Goal: Transaction & Acquisition: Purchase product/service

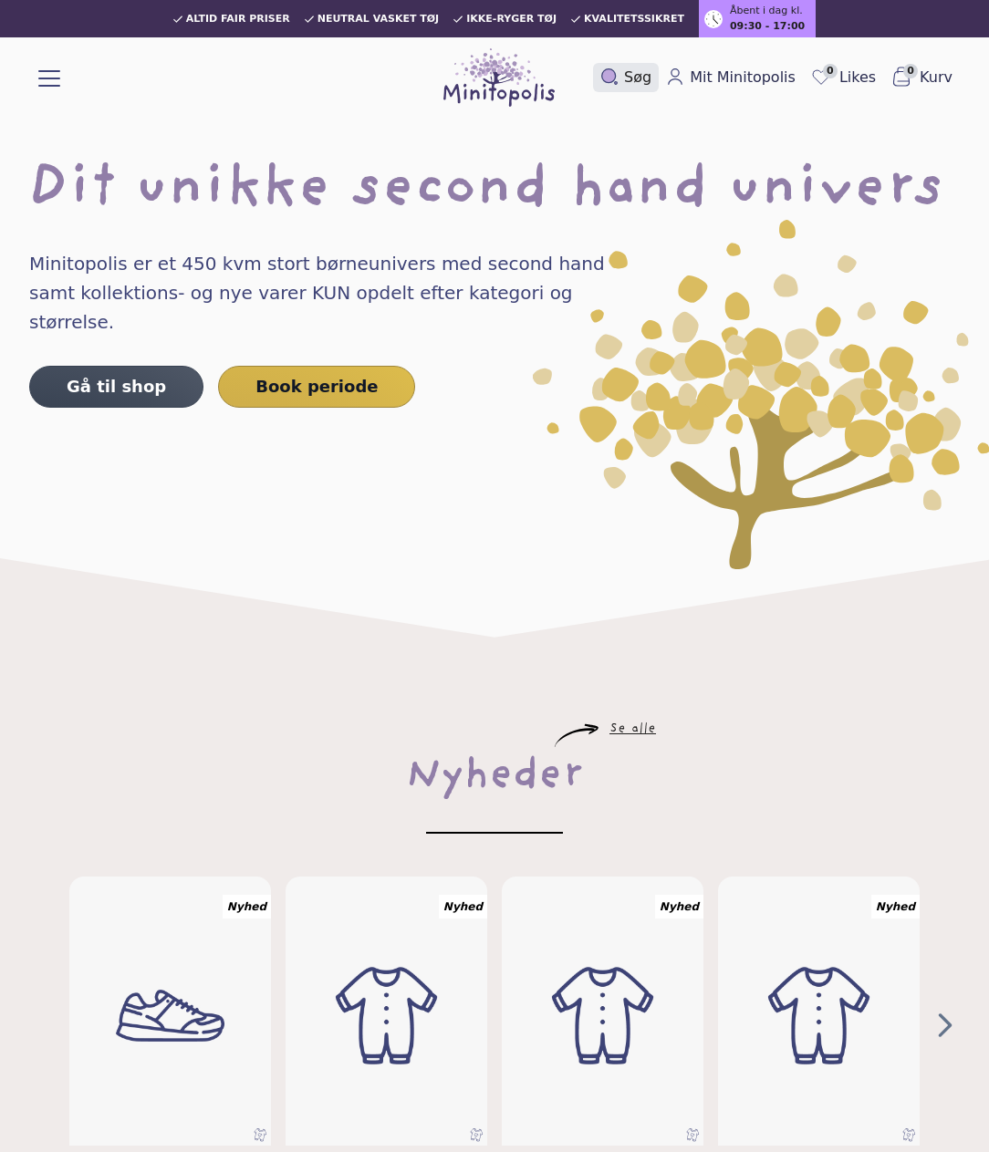
click at [627, 66] on button "Søg" at bounding box center [626, 77] width 66 height 29
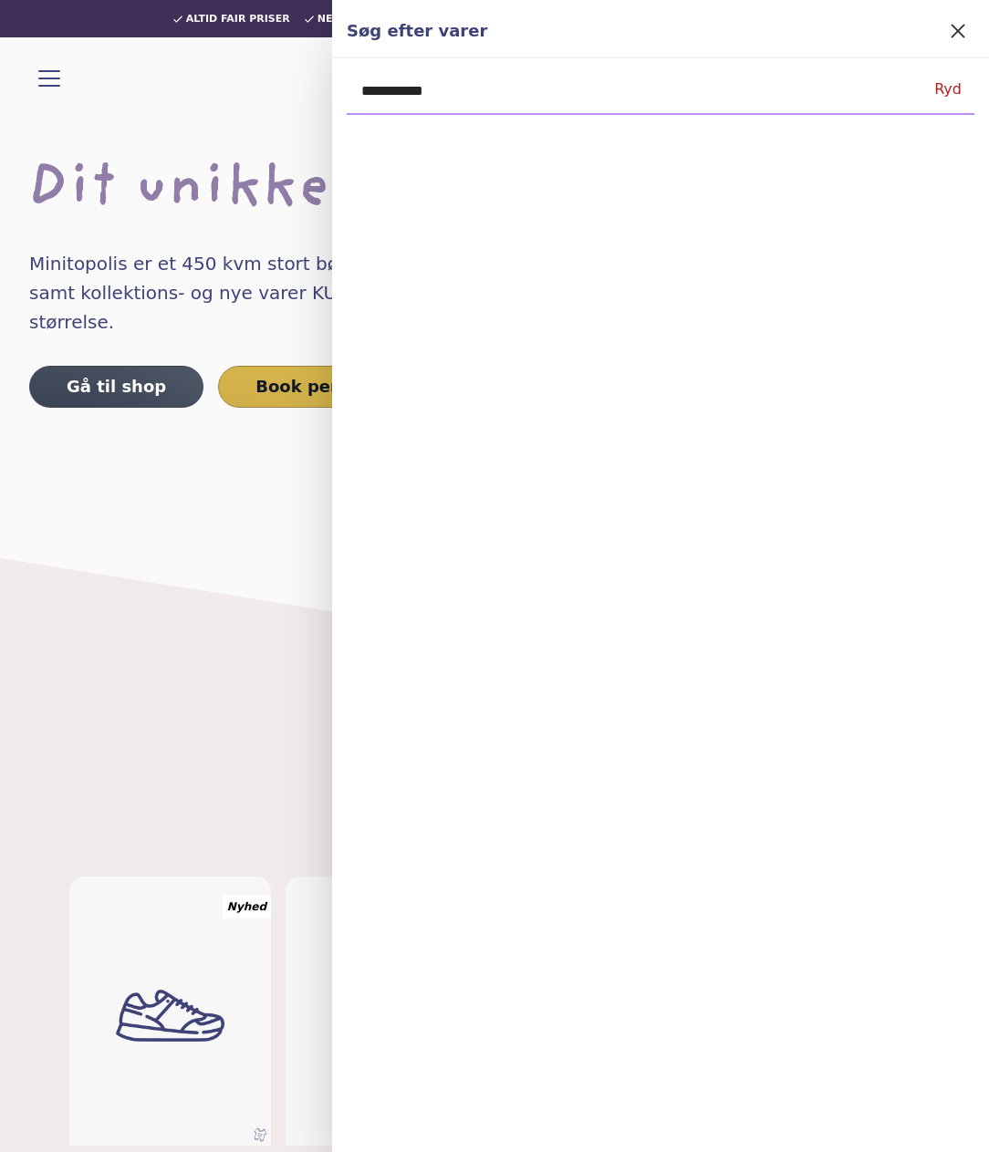
type input "**********"
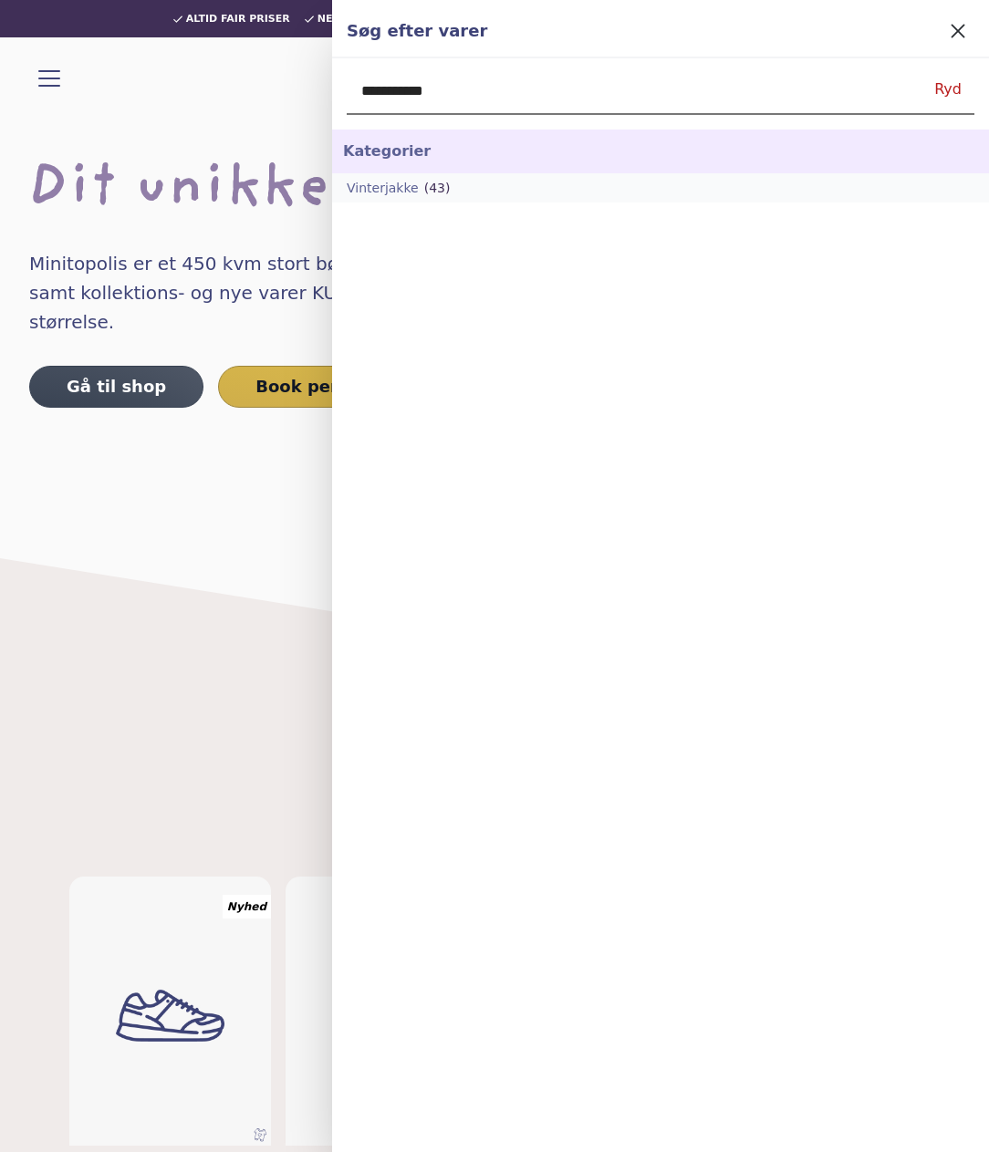
click at [417, 177] on link "Vinterjakke (43)" at bounding box center [660, 187] width 657 height 29
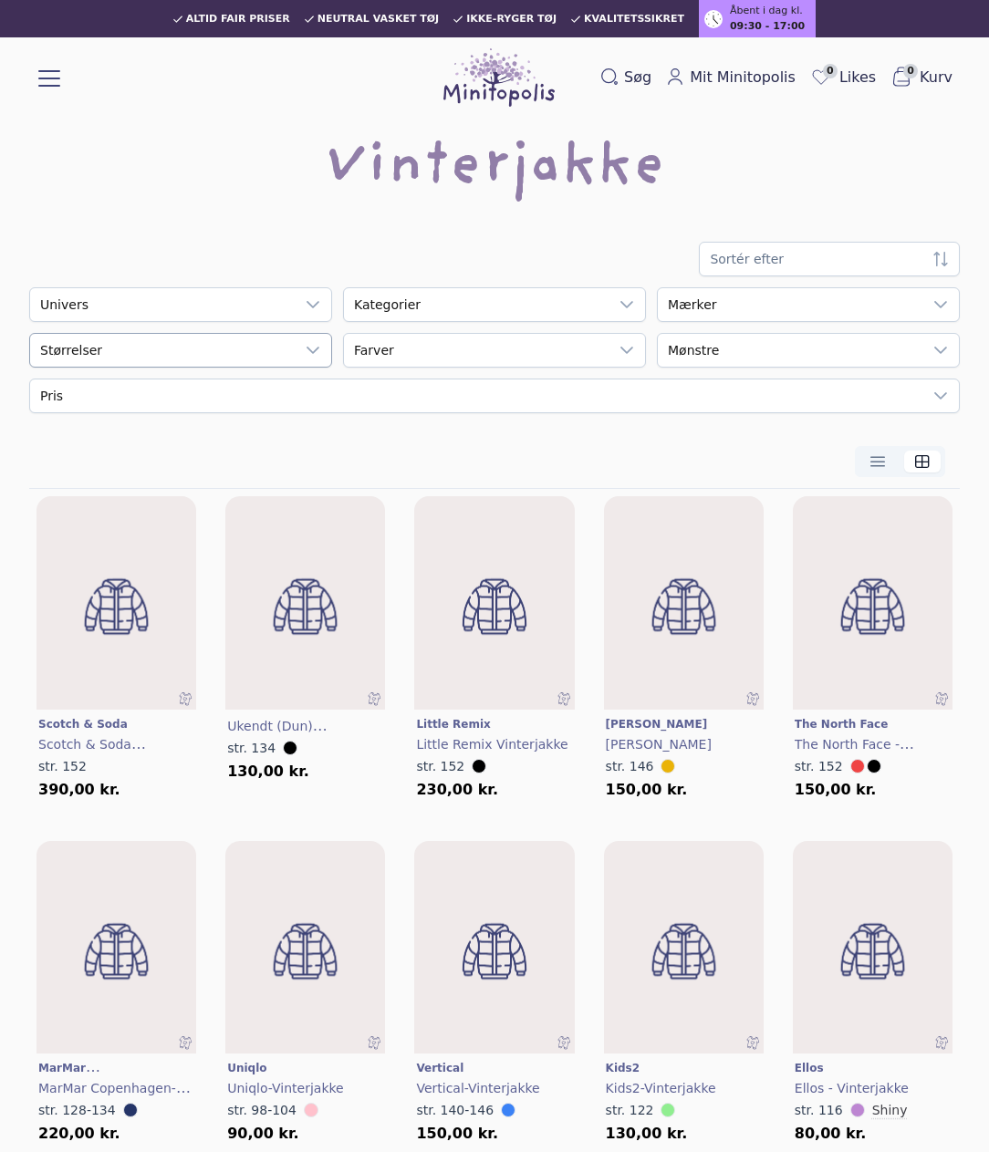
click at [166, 362] on div "empty" at bounding box center [162, 350] width 265 height 33
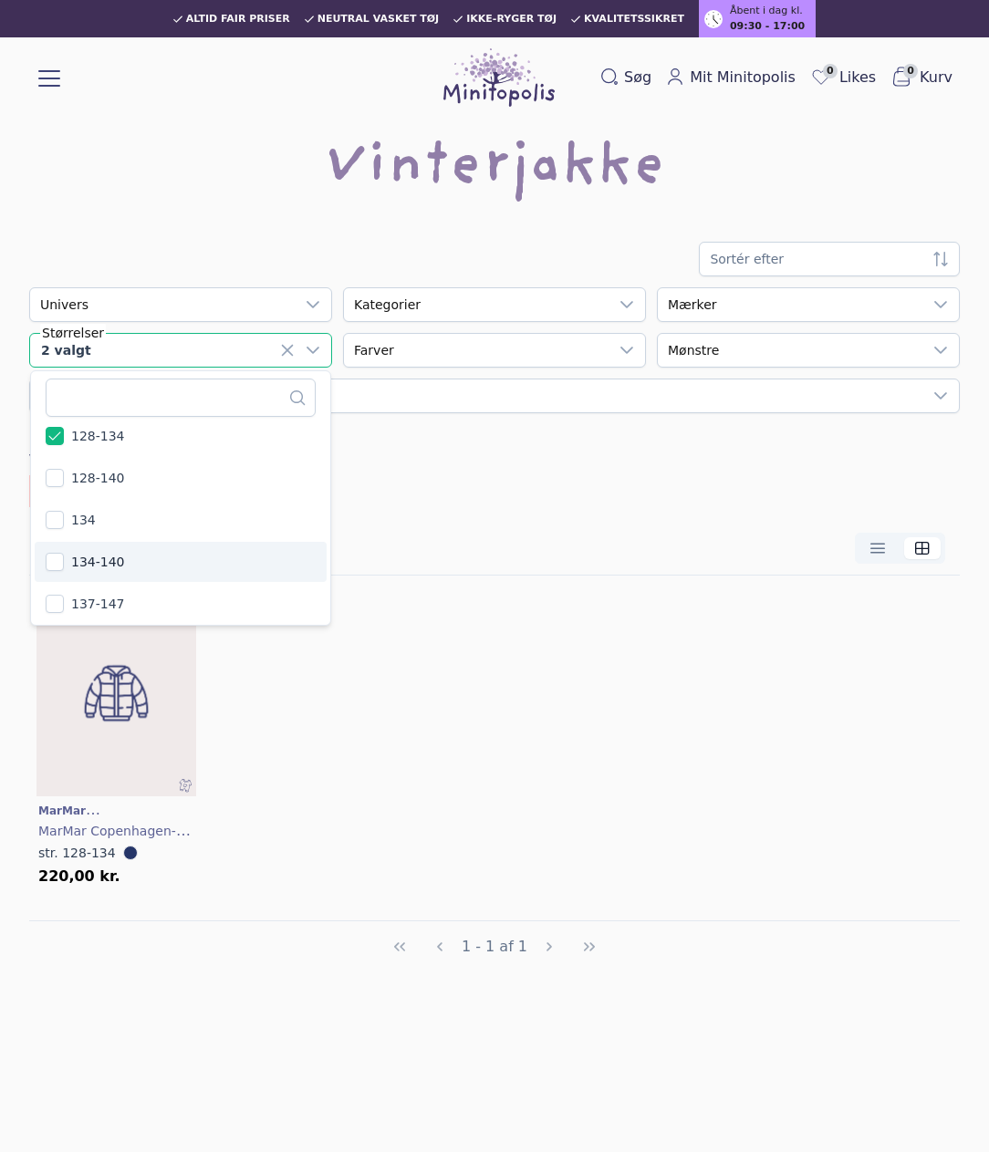
scroll to position [1023, 0]
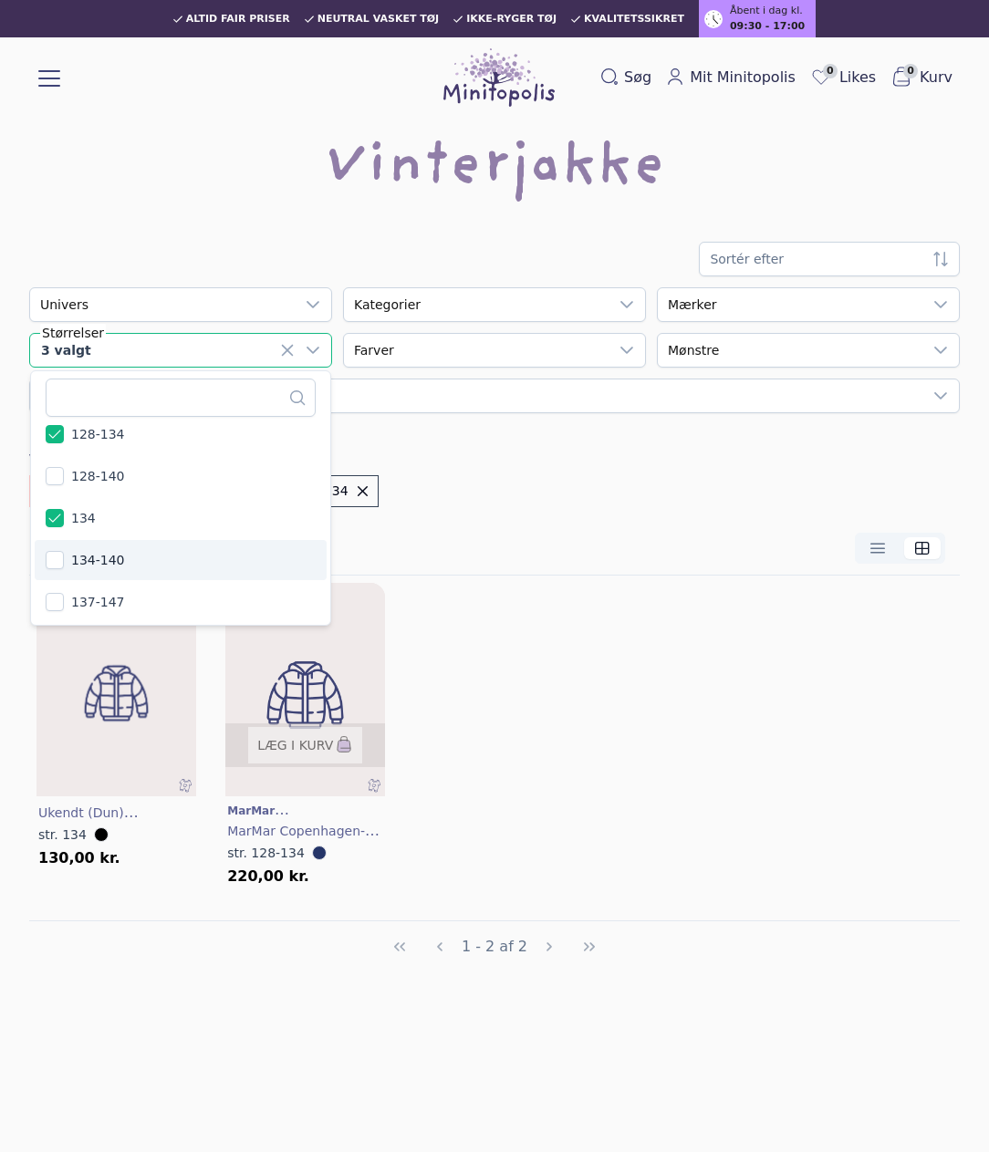
click at [298, 680] on img at bounding box center [306, 695] width 192 height 255
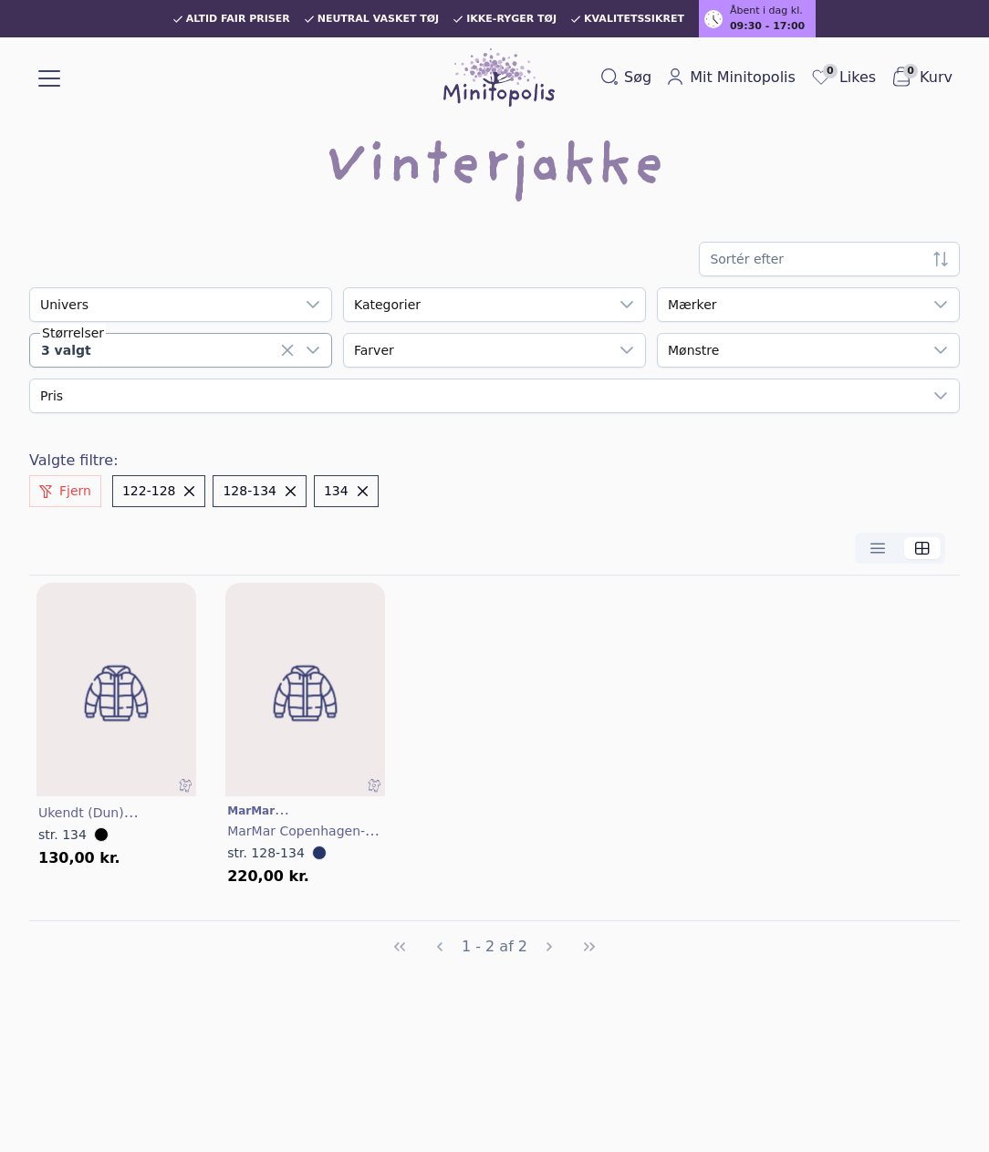
click at [158, 346] on div "3 valgt" at bounding box center [162, 350] width 265 height 33
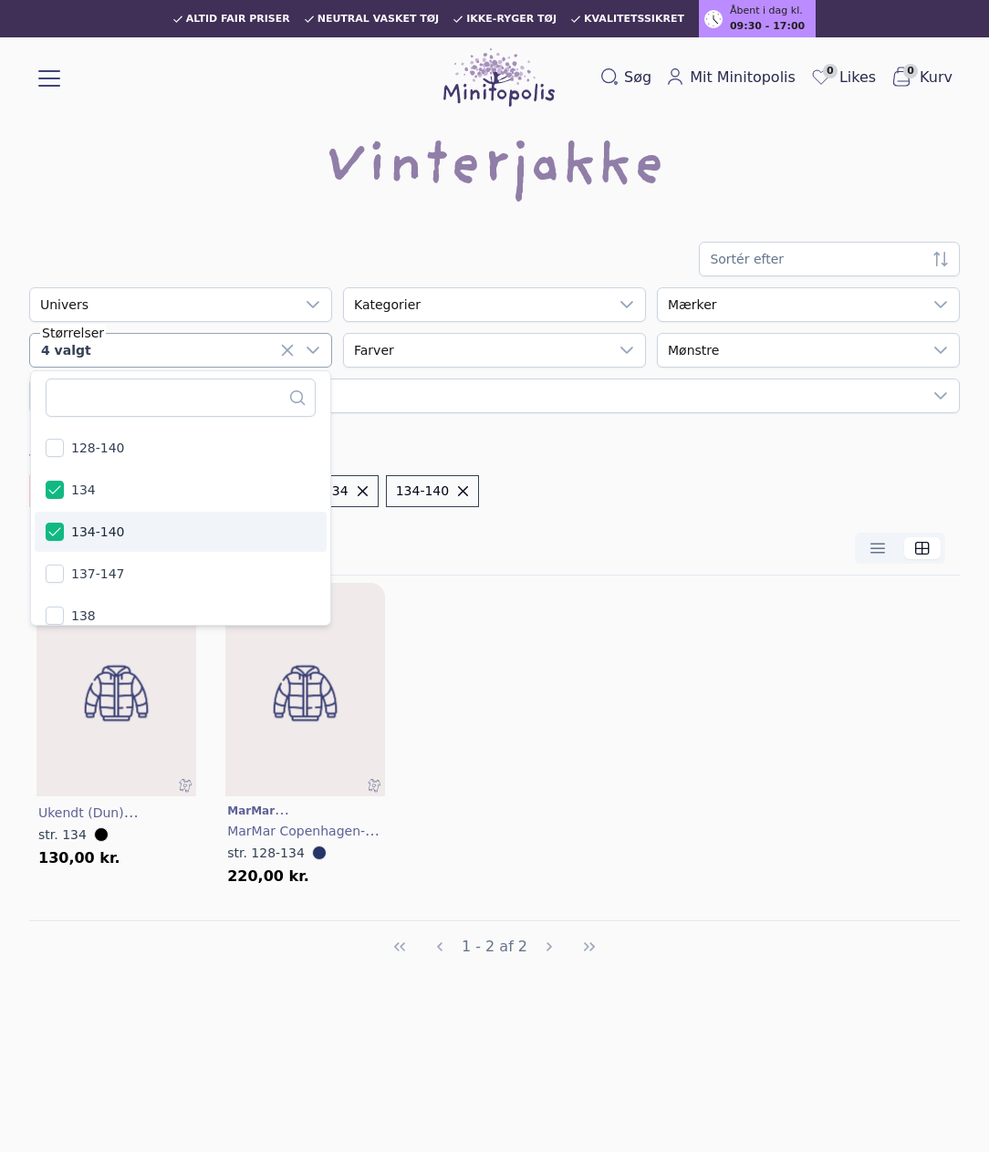
scroll to position [1062, 0]
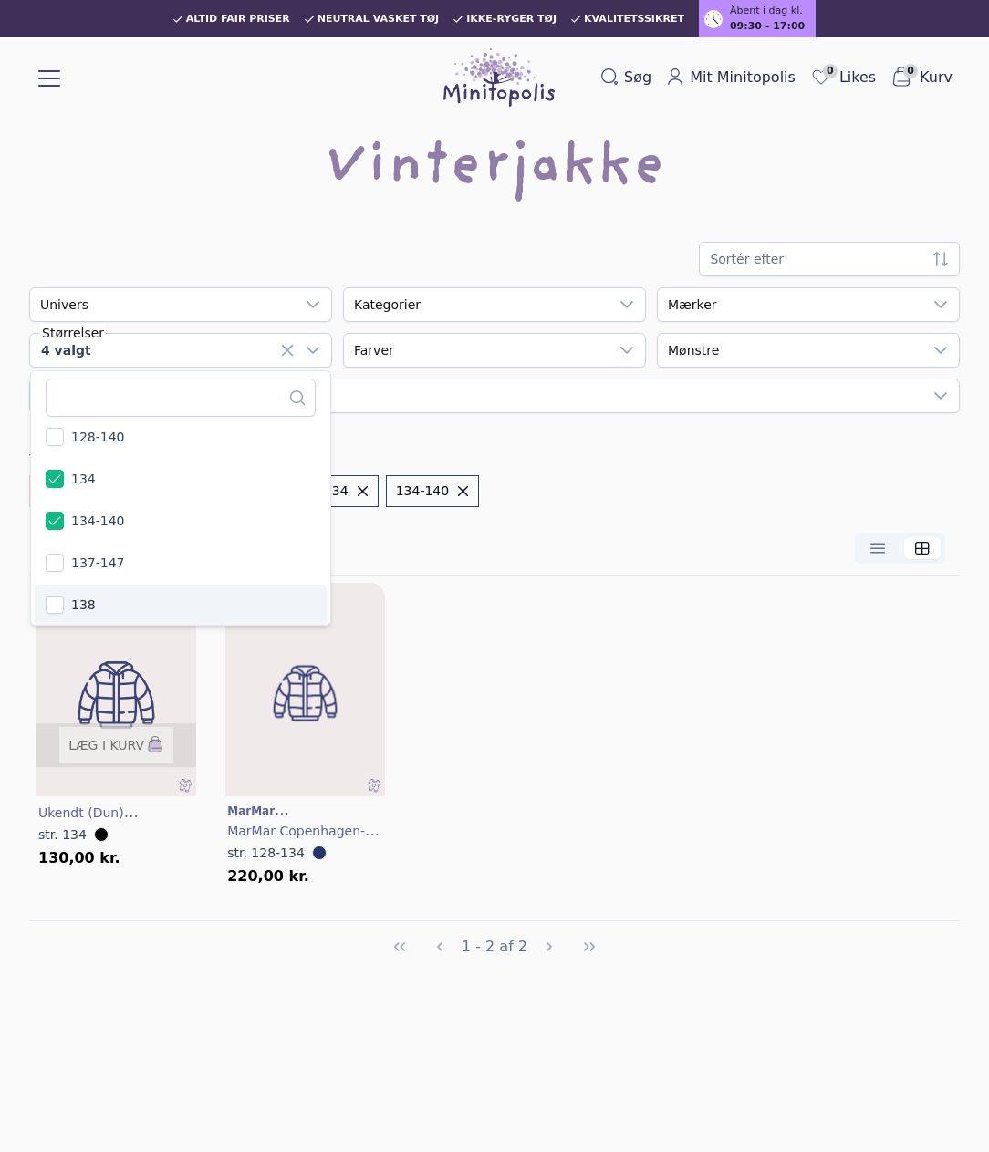
click at [98, 690] on img at bounding box center [116, 695] width 192 height 255
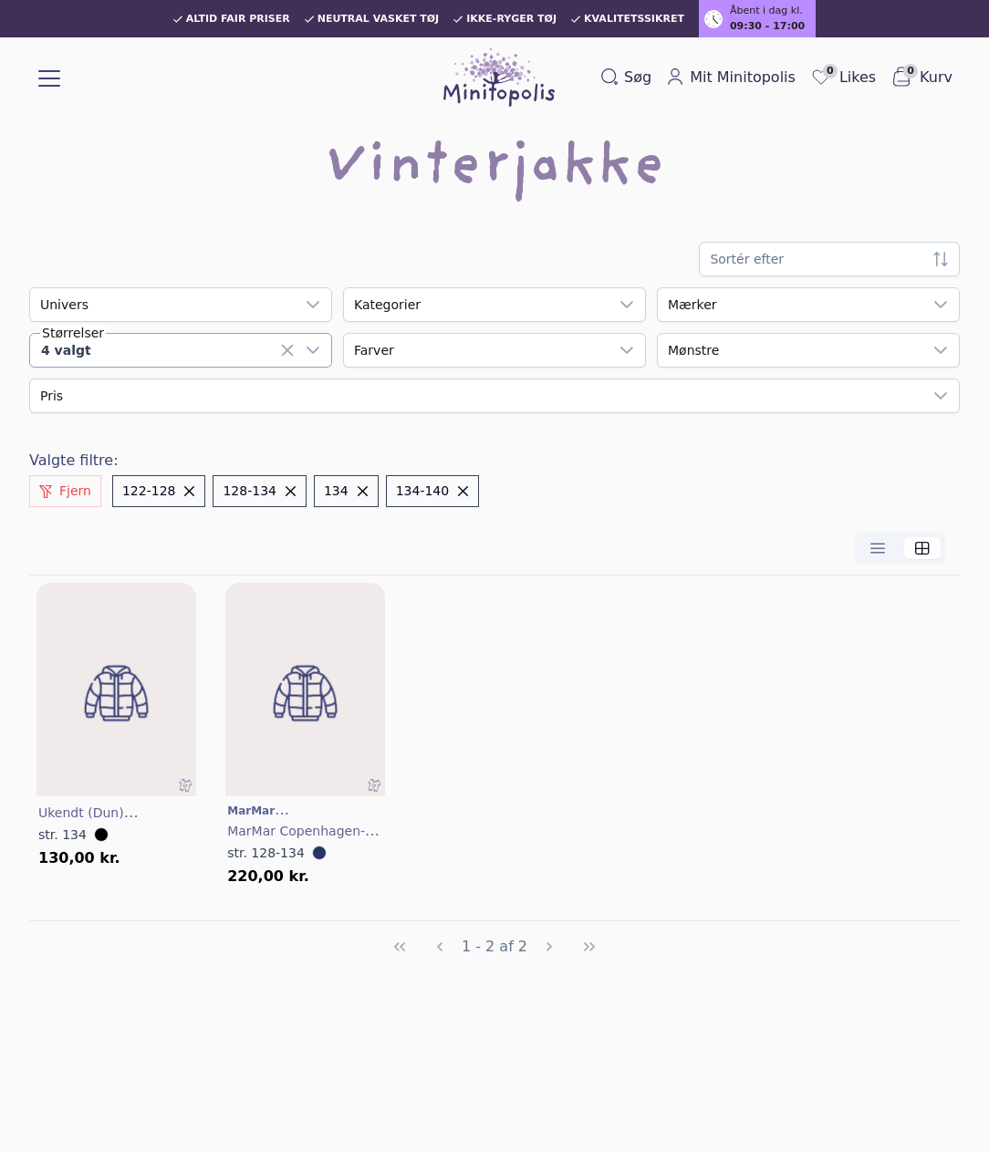
click at [151, 349] on div "4 valgt" at bounding box center [162, 350] width 265 height 33
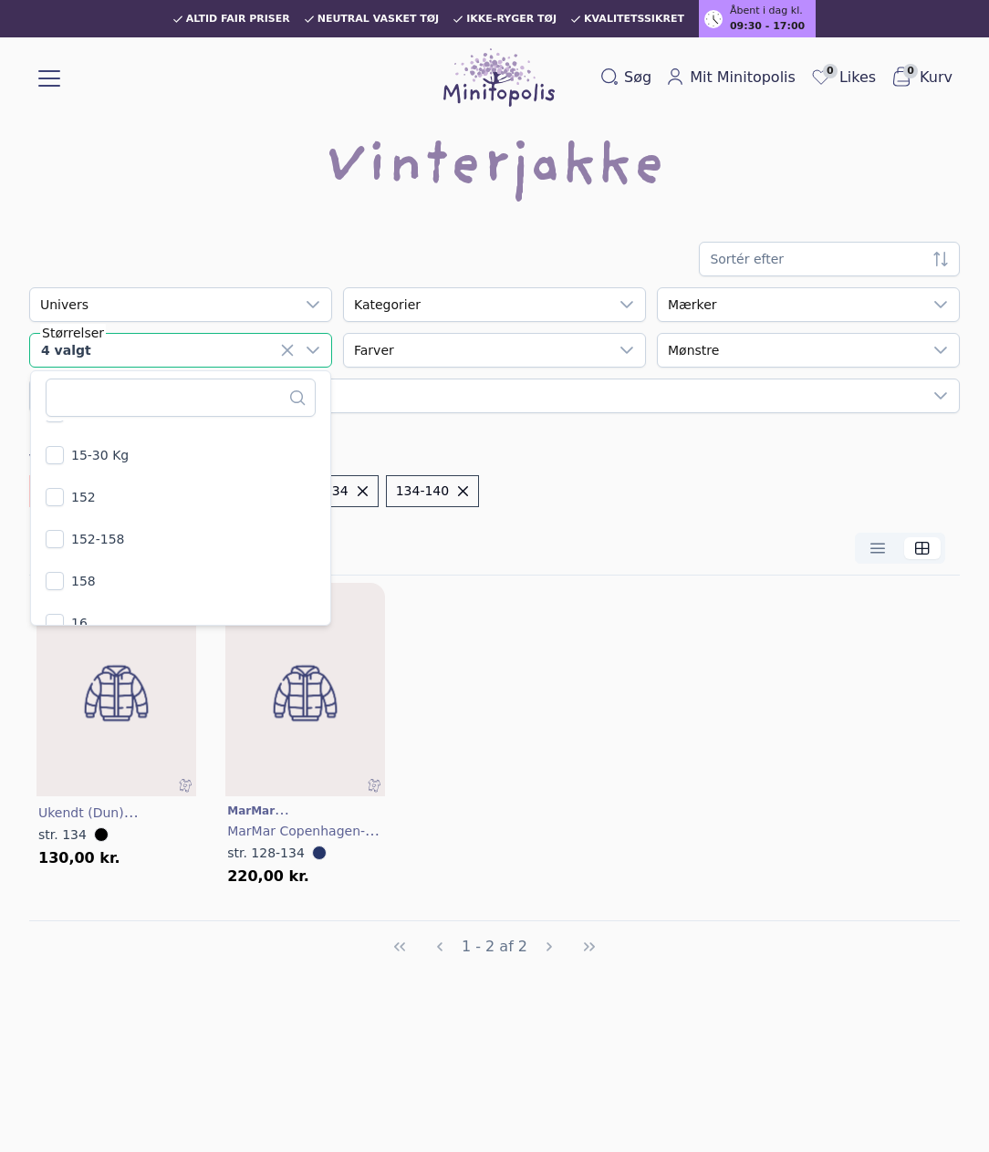
scroll to position [1569, 0]
click at [776, 759] on div "Læg i kurv Ukendt (dun) Vinterjakke str. 134 130,00 kr. Læg i kurv MarMar Copen…" at bounding box center [494, 734] width 931 height 316
